Goal: Task Accomplishment & Management: Use online tool/utility

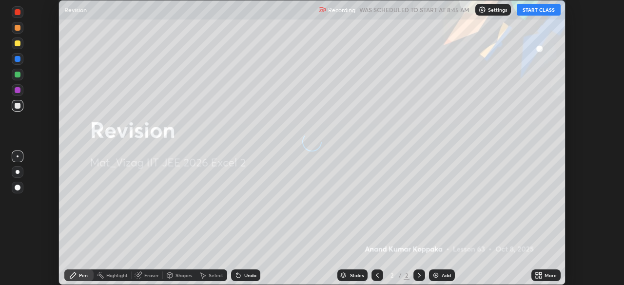
scroll to position [285, 623]
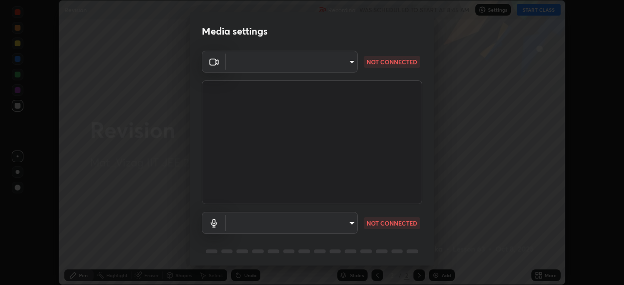
type input "48a808f2db95e1850e02a3ecb43dd597abda80594cdaab3db9bd98f384d876c7"
type input "ef829d1c39b976d5896440dd89efd8b9348322e5910c786c0bdc85e5b6773b9d"
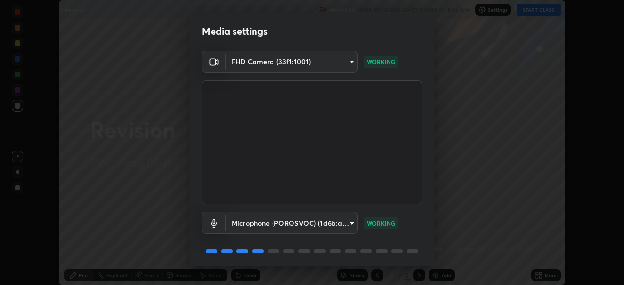
scroll to position [35, 0]
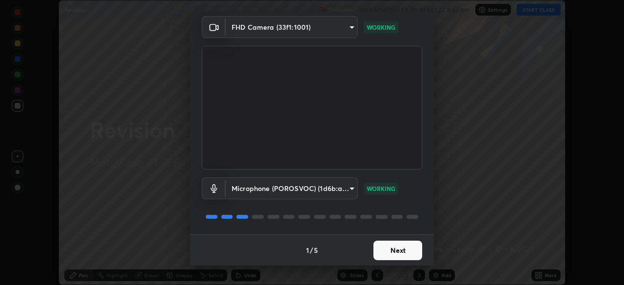
click at [403, 251] on button "Next" at bounding box center [397, 250] width 49 height 19
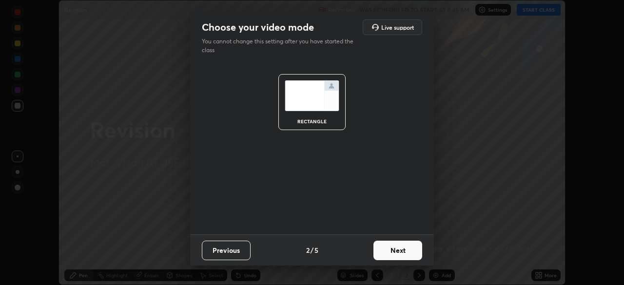
click at [407, 248] on button "Next" at bounding box center [397, 250] width 49 height 19
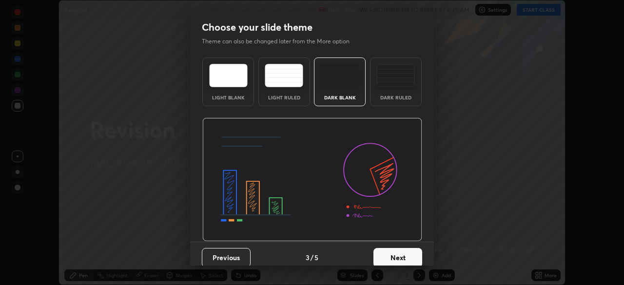
scroll to position [7, 0]
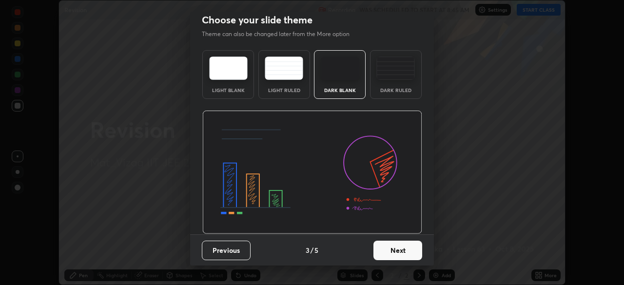
click at [403, 252] on button "Next" at bounding box center [397, 250] width 49 height 19
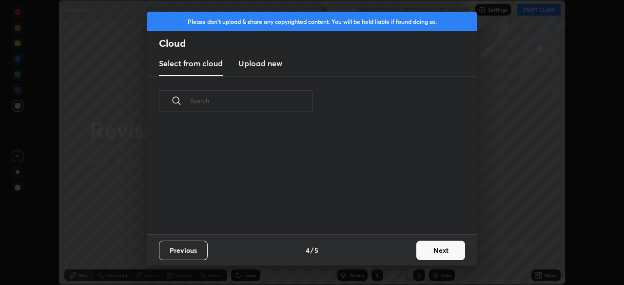
click at [439, 248] on button "Next" at bounding box center [440, 250] width 49 height 19
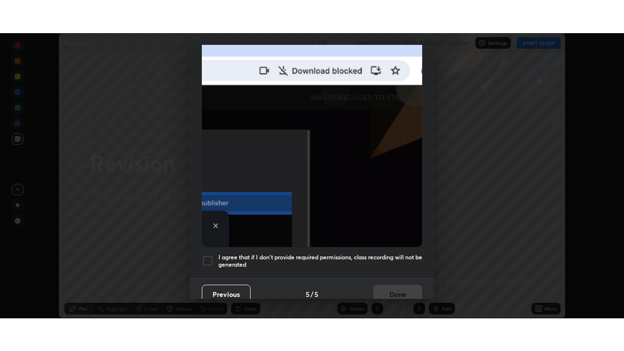
scroll to position [233, 0]
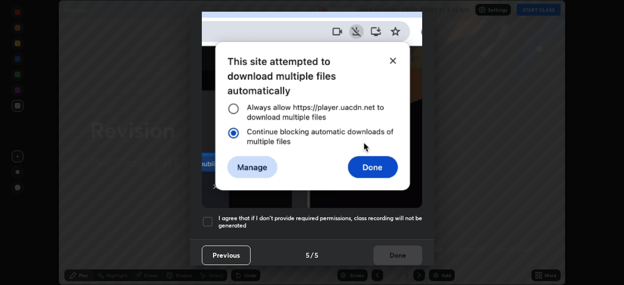
click at [394, 219] on h5 "I agree that if I don't provide required permissions, class recording will not …" at bounding box center [320, 221] width 204 height 15
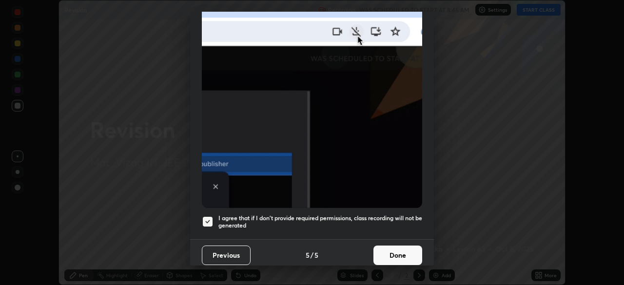
click at [398, 253] on button "Done" at bounding box center [397, 255] width 49 height 19
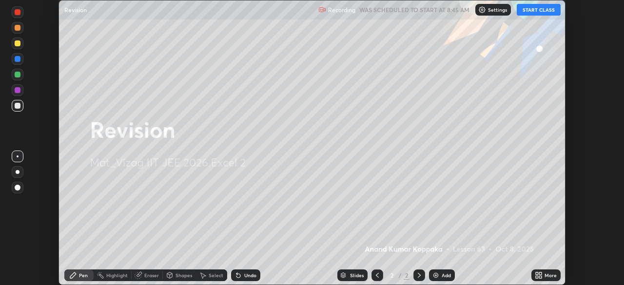
click at [538, 13] on button "START CLASS" at bounding box center [538, 10] width 44 height 12
click at [545, 274] on div "More" at bounding box center [550, 275] width 12 height 5
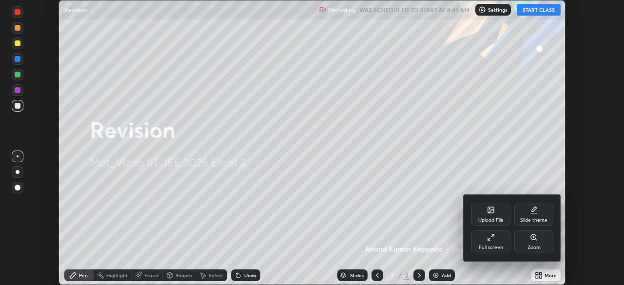
click at [500, 247] on div "Full screen" at bounding box center [490, 247] width 24 height 5
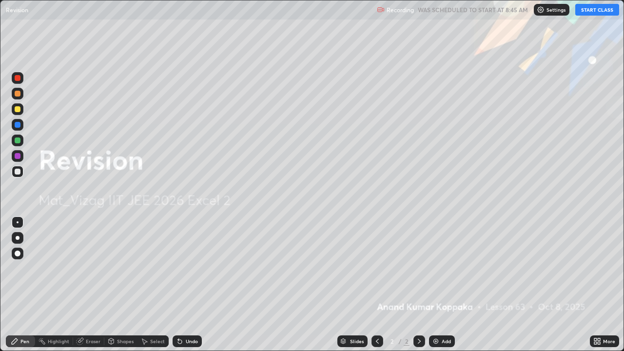
scroll to position [351, 624]
click at [438, 285] on img at bounding box center [436, 341] width 8 height 8
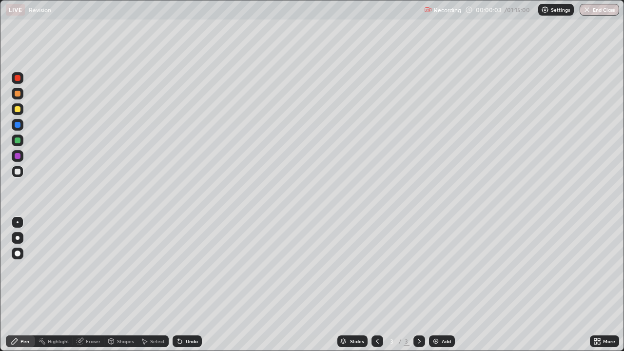
click at [18, 238] on div at bounding box center [18, 238] width 4 height 4
click at [94, 285] on div "Eraser" at bounding box center [93, 341] width 15 height 5
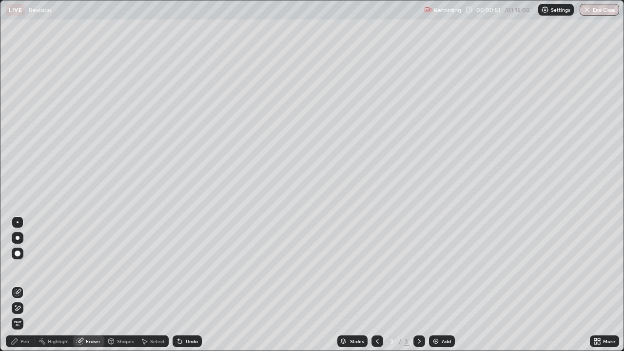
click at [22, 285] on div "Pen" at bounding box center [20, 341] width 29 height 12
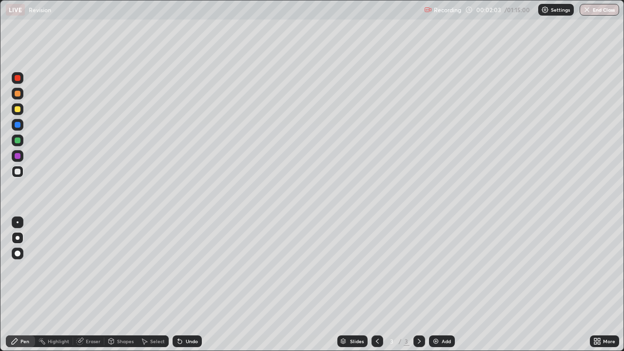
click at [19, 140] on div at bounding box center [18, 140] width 6 height 6
click at [186, 285] on div "Undo" at bounding box center [192, 341] width 12 height 5
click at [187, 285] on div "Undo" at bounding box center [192, 341] width 12 height 5
click at [188, 285] on div "Undo" at bounding box center [192, 341] width 12 height 5
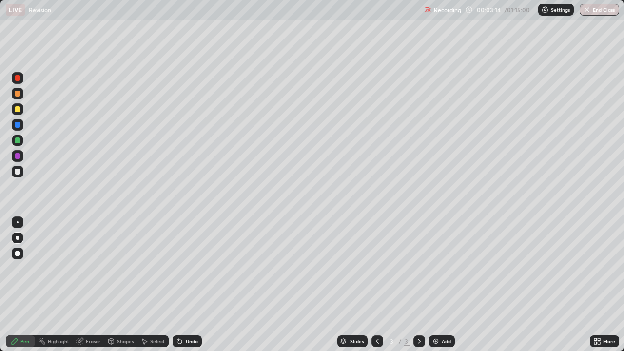
click at [16, 173] on div at bounding box center [18, 172] width 6 height 6
click at [91, 285] on div "Eraser" at bounding box center [93, 341] width 15 height 5
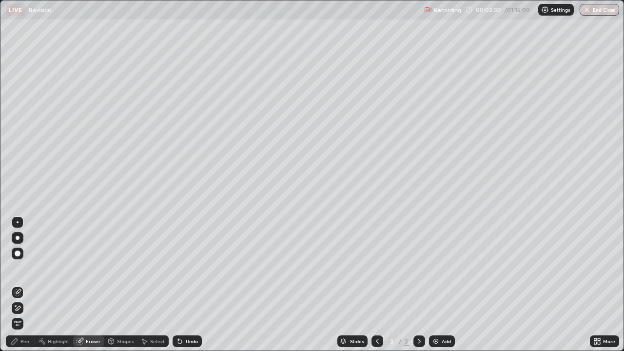
click at [23, 285] on div "Pen" at bounding box center [24, 341] width 9 height 5
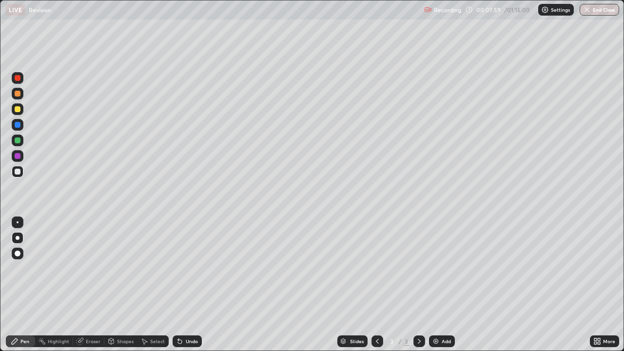
click at [196, 285] on div "Undo" at bounding box center [186, 341] width 29 height 12
click at [192, 285] on div "Undo" at bounding box center [192, 341] width 12 height 5
click at [448, 285] on div "Add" at bounding box center [442, 341] width 26 height 12
click at [18, 125] on div at bounding box center [18, 125] width 6 height 6
click at [21, 110] on div at bounding box center [18, 109] width 12 height 12
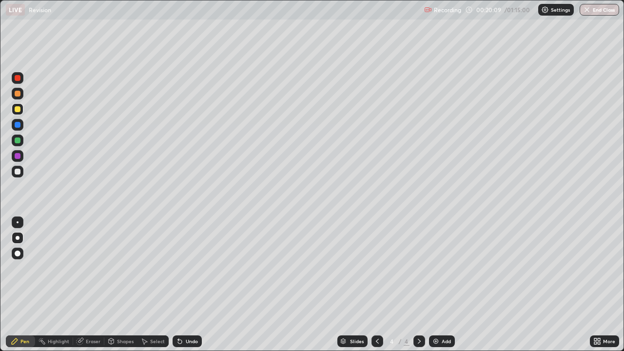
click at [190, 285] on div "Undo" at bounding box center [192, 341] width 12 height 5
click at [188, 285] on div "Undo" at bounding box center [192, 341] width 12 height 5
click at [155, 285] on div "Select" at bounding box center [157, 341] width 15 height 5
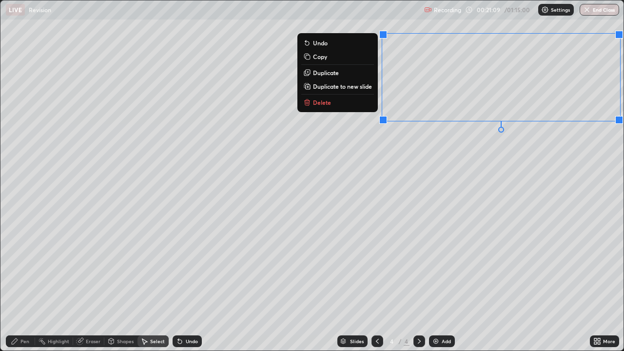
click at [339, 102] on button "Delete" at bounding box center [337, 102] width 73 height 12
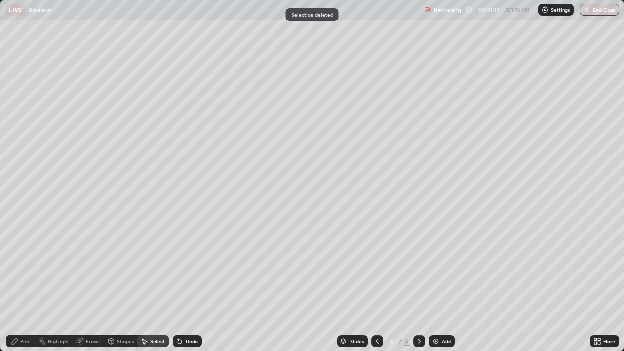
click at [22, 285] on div "Pen" at bounding box center [20, 341] width 29 height 12
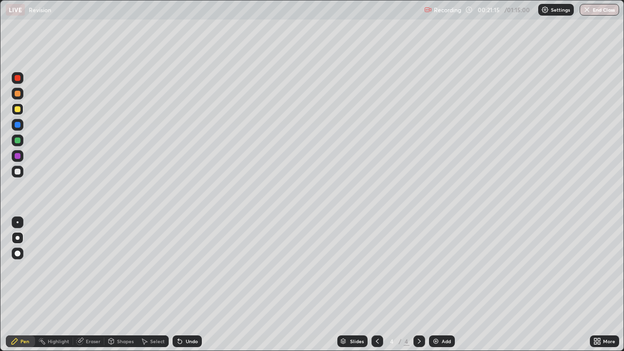
click at [192, 285] on div "Undo" at bounding box center [192, 341] width 12 height 5
click at [194, 285] on div "Undo" at bounding box center [186, 341] width 29 height 12
click at [191, 285] on div "Undo" at bounding box center [192, 341] width 12 height 5
click at [191, 285] on div "Undo" at bounding box center [186, 341] width 29 height 12
click at [440, 285] on div "Add" at bounding box center [442, 341] width 26 height 12
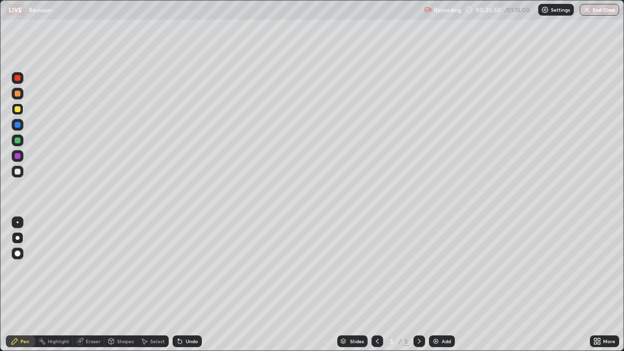
click at [187, 285] on div "Undo" at bounding box center [192, 341] width 12 height 5
click at [192, 285] on div "Undo" at bounding box center [186, 341] width 29 height 12
click at [97, 285] on div "Eraser" at bounding box center [88, 341] width 31 height 12
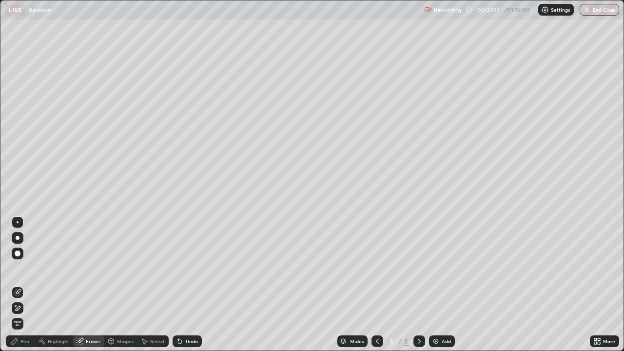
click at [25, 285] on div "Pen" at bounding box center [24, 341] width 9 height 5
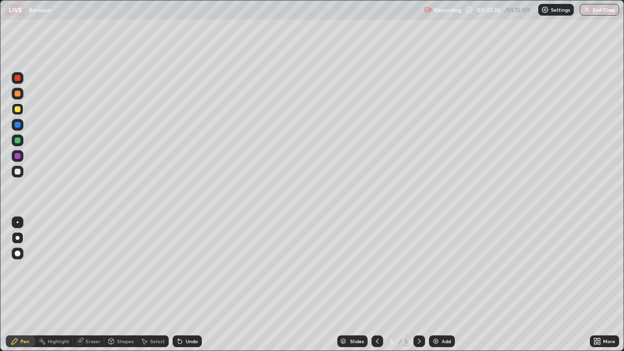
click at [191, 285] on div "Undo" at bounding box center [186, 341] width 29 height 12
click at [155, 285] on div "Select" at bounding box center [157, 341] width 15 height 5
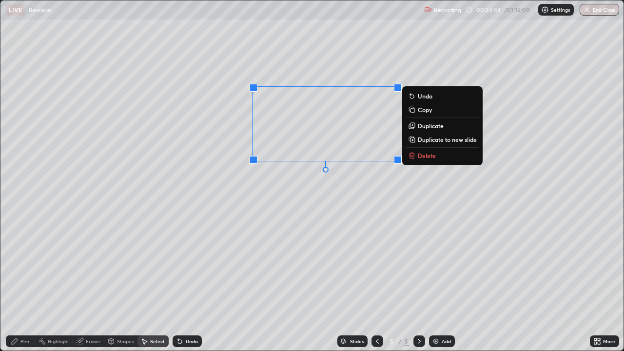
click at [421, 158] on p "Delete" at bounding box center [427, 156] width 18 height 8
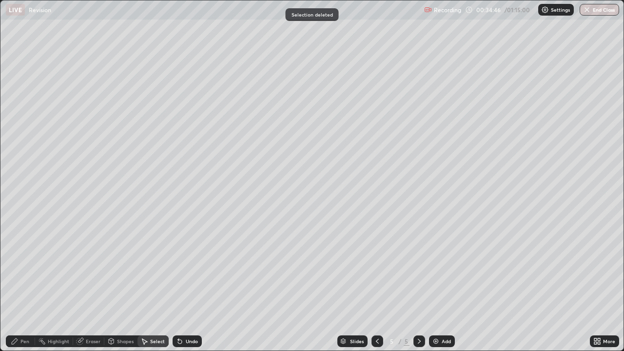
click at [30, 285] on div "Pen" at bounding box center [20, 341] width 29 height 12
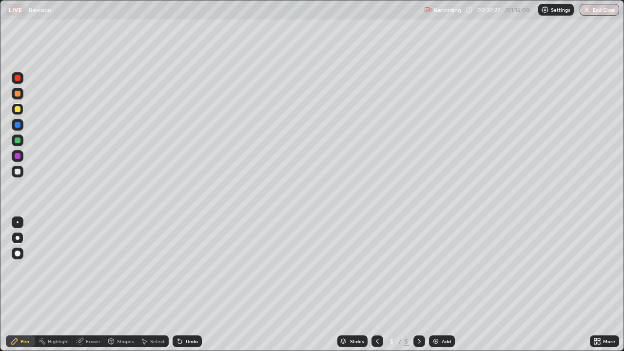
click at [441, 285] on div "Add" at bounding box center [445, 341] width 9 height 5
click at [18, 172] on div at bounding box center [18, 172] width 6 height 6
click at [19, 109] on div at bounding box center [18, 109] width 6 height 6
click at [151, 285] on div "Select" at bounding box center [157, 341] width 15 height 5
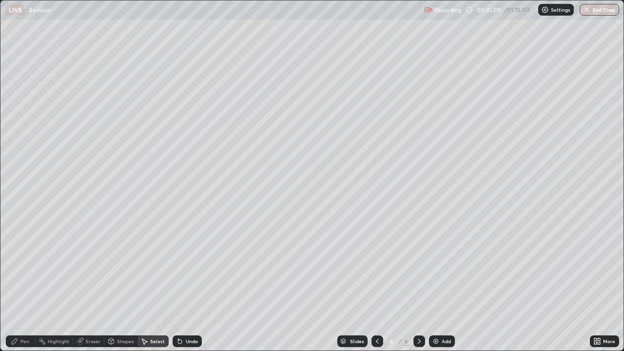
click at [52, 35] on div "0 ° Undo Copy Duplicate Duplicate to new slide Delete" at bounding box center [311, 175] width 623 height 350
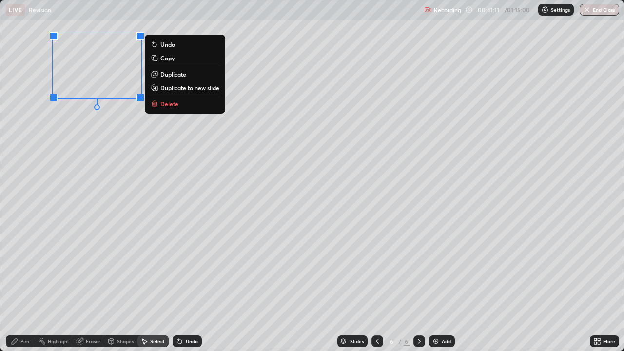
click at [179, 109] on button "Delete" at bounding box center [185, 104] width 73 height 12
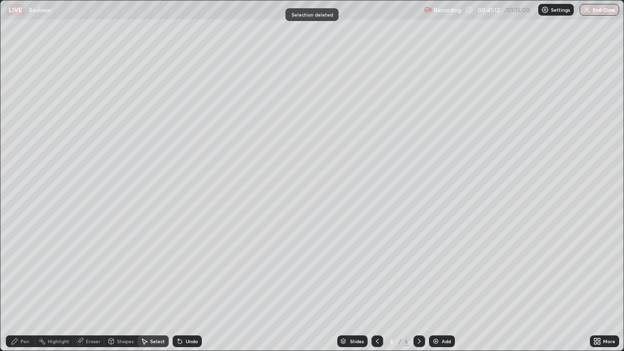
click at [18, 285] on icon at bounding box center [15, 341] width 8 height 8
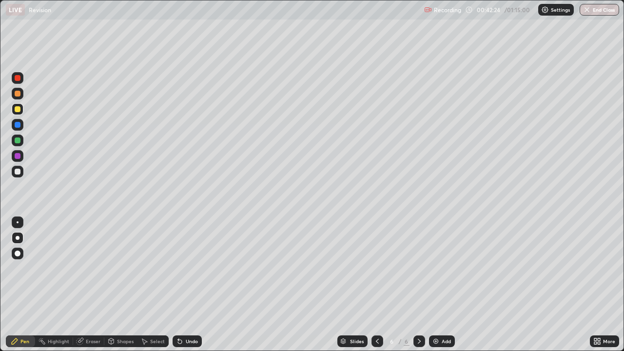
click at [184, 285] on div "Undo" at bounding box center [186, 341] width 29 height 12
click at [182, 285] on icon at bounding box center [180, 341] width 8 height 8
click at [19, 173] on div at bounding box center [18, 172] width 6 height 6
click at [17, 110] on div at bounding box center [18, 109] width 6 height 6
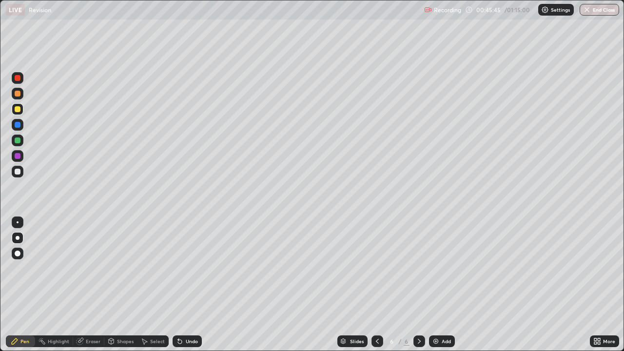
click at [23, 172] on div at bounding box center [18, 172] width 12 height 12
click at [21, 142] on div at bounding box center [18, 140] width 12 height 12
click at [20, 171] on div at bounding box center [18, 172] width 6 height 6
click at [22, 111] on div at bounding box center [18, 109] width 12 height 12
click at [440, 285] on div "Add" at bounding box center [442, 341] width 26 height 12
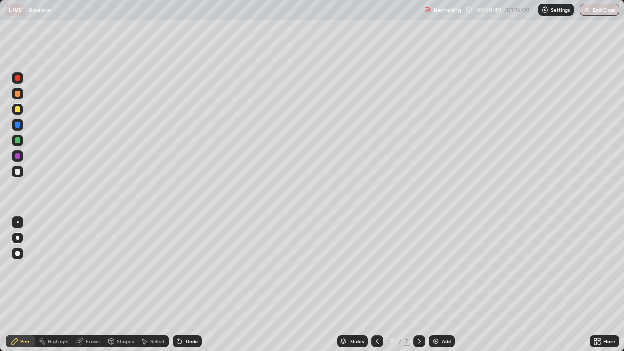
click at [19, 176] on div at bounding box center [18, 172] width 12 height 12
click at [188, 285] on div "Undo" at bounding box center [192, 341] width 12 height 5
click at [190, 285] on div "Undo" at bounding box center [186, 341] width 29 height 12
click at [192, 285] on div "Undo" at bounding box center [192, 341] width 12 height 5
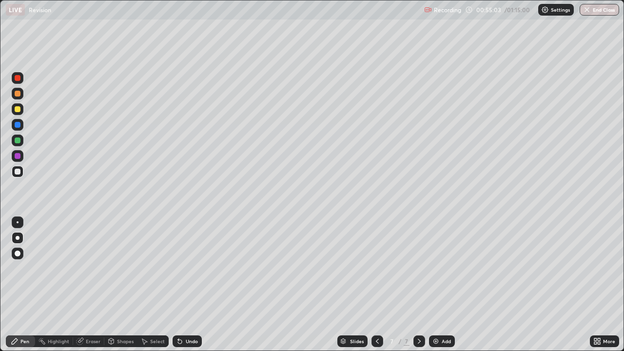
click at [197, 285] on div "Undo" at bounding box center [186, 341] width 29 height 12
click at [193, 285] on div "Undo" at bounding box center [186, 341] width 29 height 12
click at [192, 285] on div "Undo" at bounding box center [192, 341] width 12 height 5
click at [191, 285] on div "Undo" at bounding box center [192, 341] width 12 height 5
click at [193, 285] on div "Undo" at bounding box center [192, 341] width 12 height 5
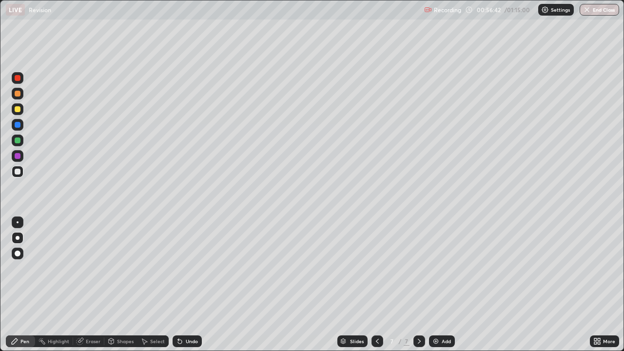
click at [197, 285] on div "Undo" at bounding box center [186, 341] width 29 height 12
click at [199, 285] on div "Undo" at bounding box center [186, 341] width 29 height 12
click at [439, 285] on div "Add" at bounding box center [442, 341] width 26 height 12
click at [18, 108] on div at bounding box center [18, 109] width 6 height 6
click at [20, 172] on div at bounding box center [18, 172] width 6 height 6
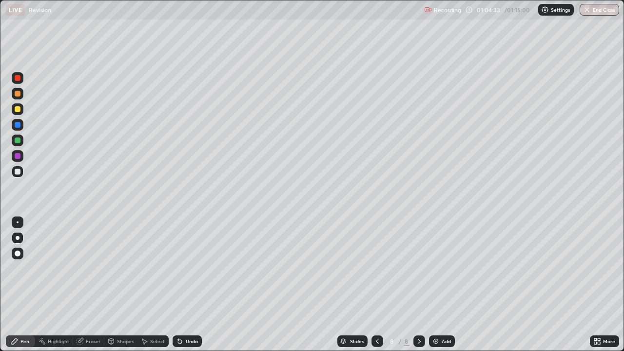
click at [22, 120] on div at bounding box center [18, 125] width 12 height 12
click at [21, 110] on div at bounding box center [18, 109] width 12 height 12
click at [18, 173] on div at bounding box center [18, 172] width 6 height 6
click at [601, 11] on button "End Class" at bounding box center [599, 10] width 38 height 12
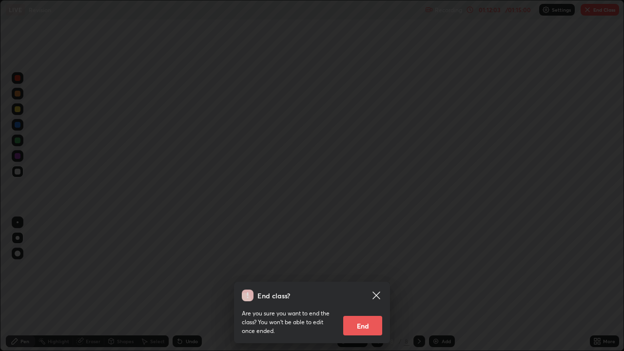
click at [372, 285] on button "End" at bounding box center [362, 325] width 39 height 19
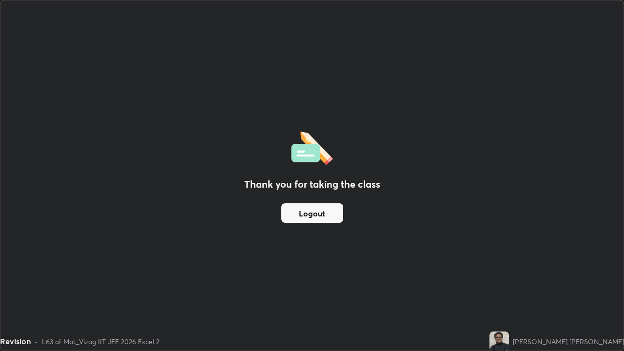
click at [331, 214] on button "Logout" at bounding box center [312, 212] width 62 height 19
